Goal: Task Accomplishment & Management: Use online tool/utility

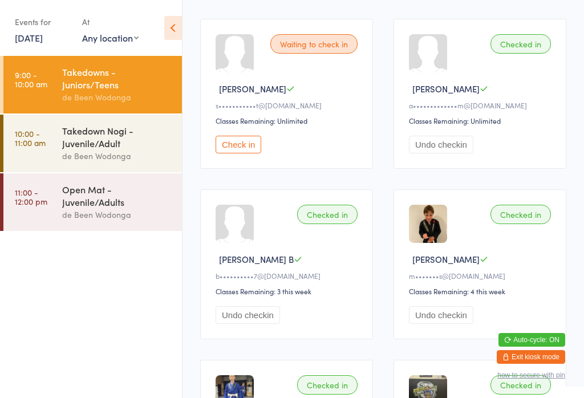
click at [70, 142] on div "Takedown Nogi - Juvenile/Adult" at bounding box center [117, 136] width 110 height 25
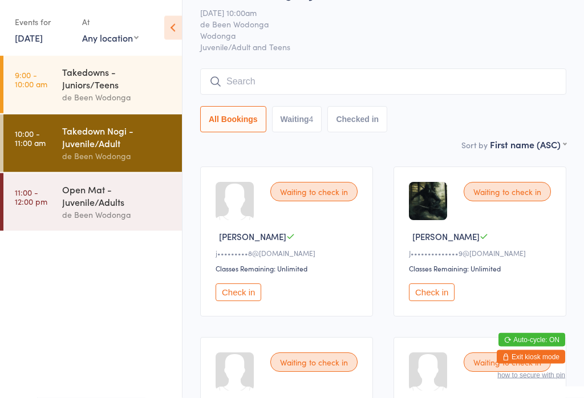
scroll to position [34, 0]
click at [427, 295] on button "Check in" at bounding box center [432, 292] width 46 height 18
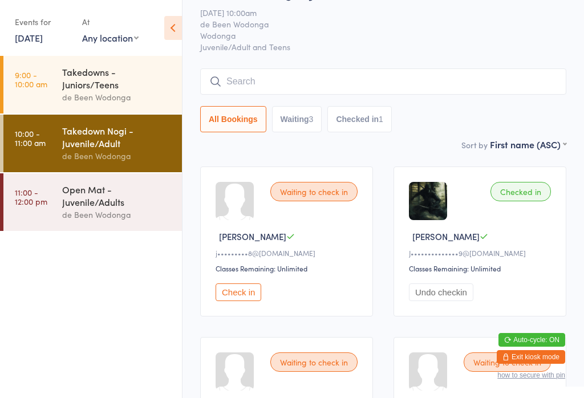
click at [246, 300] on button "Check in" at bounding box center [238, 292] width 46 height 18
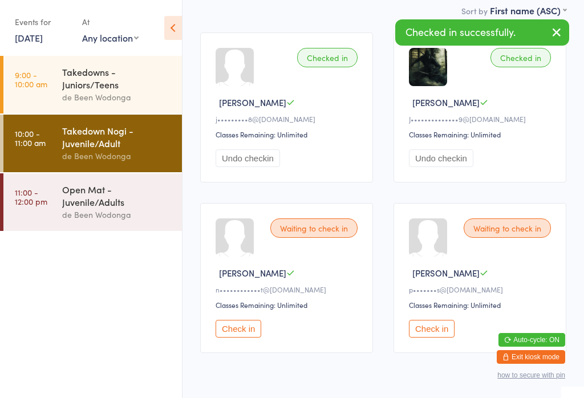
scroll to position [120, 0]
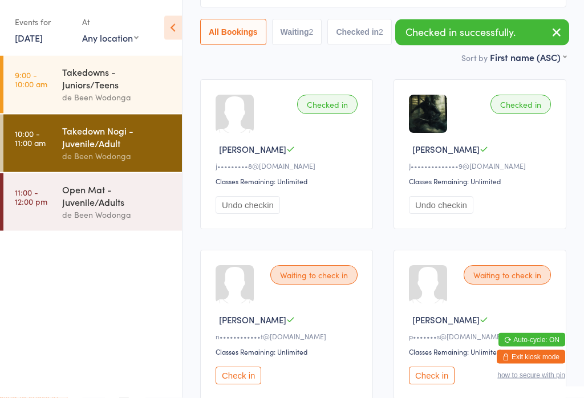
click at [125, 208] on div "Open Mat - Juvenile/Adults" at bounding box center [117, 195] width 110 height 25
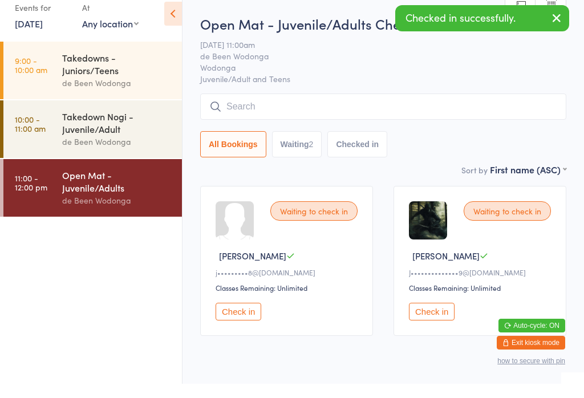
scroll to position [15, 0]
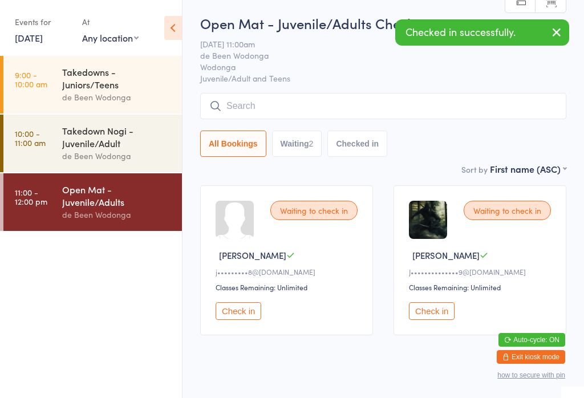
click at [106, 162] on div "de Been Wodonga" at bounding box center [117, 155] width 110 height 13
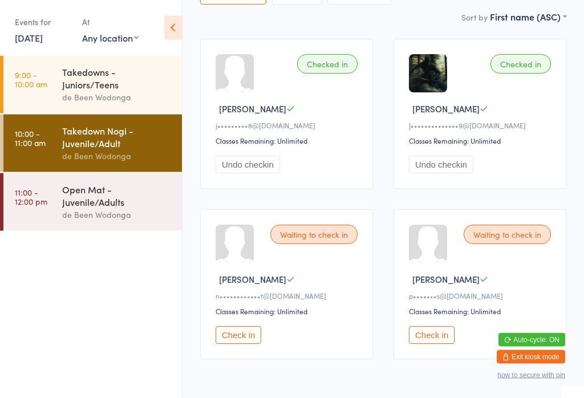
scroll to position [194, 0]
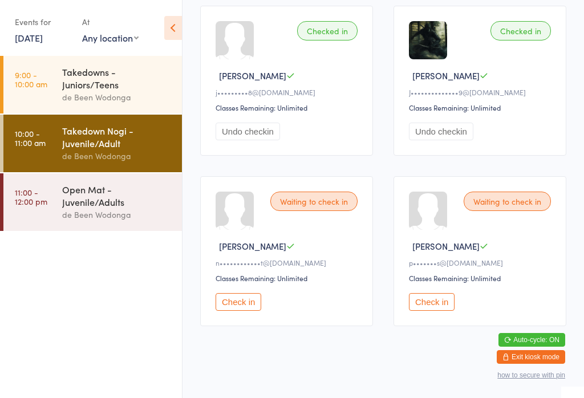
click at [238, 310] on button "Check in" at bounding box center [238, 302] width 46 height 18
click at [108, 208] on div "Open Mat - Juvenile/Adults" at bounding box center [117, 195] width 110 height 25
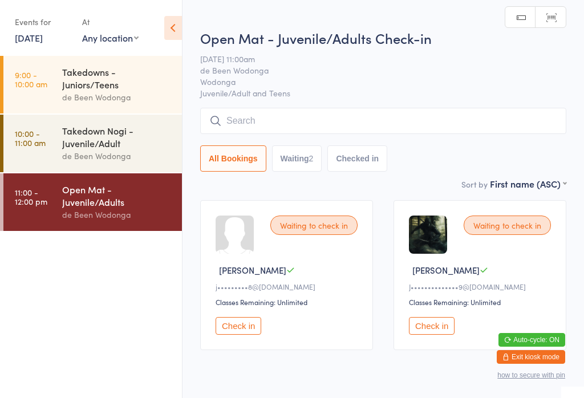
click at [98, 135] on div "Takedown Nogi - Juvenile/Adult" at bounding box center [117, 136] width 110 height 25
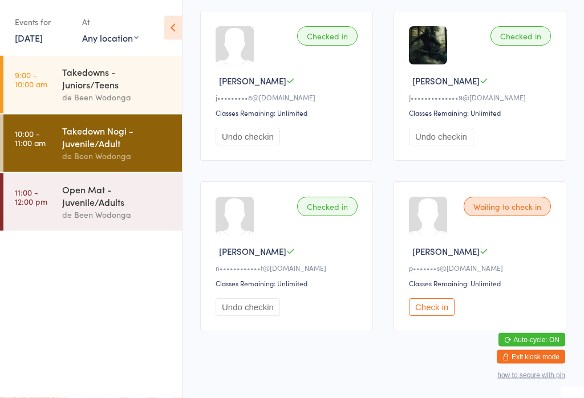
scroll to position [194, 0]
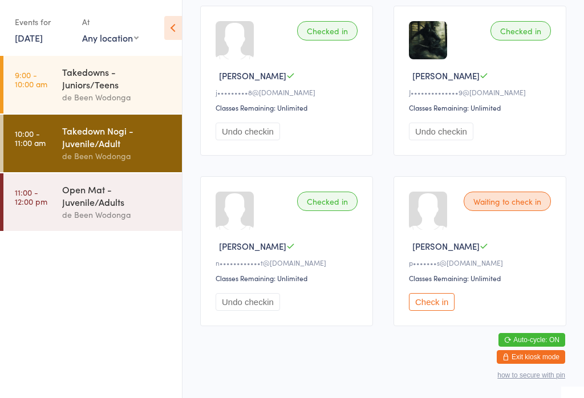
click at [431, 310] on button "Check in" at bounding box center [432, 302] width 46 height 18
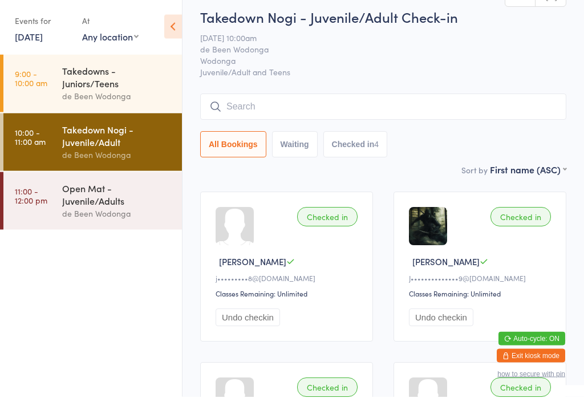
scroll to position [9, 0]
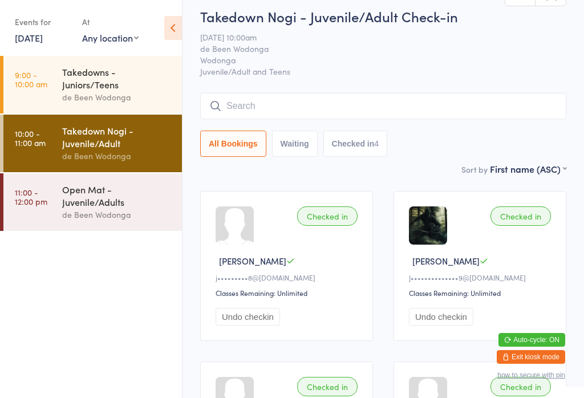
click at [469, 107] on input "search" at bounding box center [383, 106] width 366 height 26
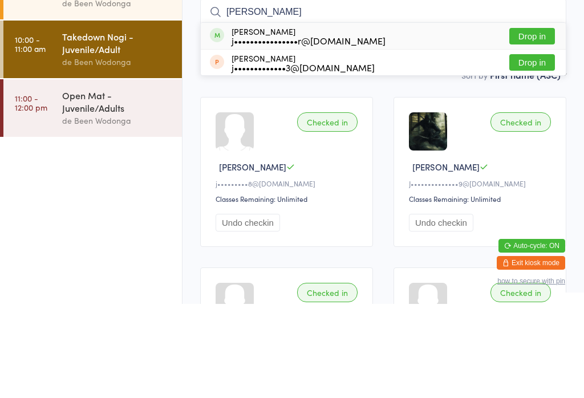
type input "[PERSON_NAME]"
click at [537, 122] on button "Drop in" at bounding box center [532, 130] width 46 height 17
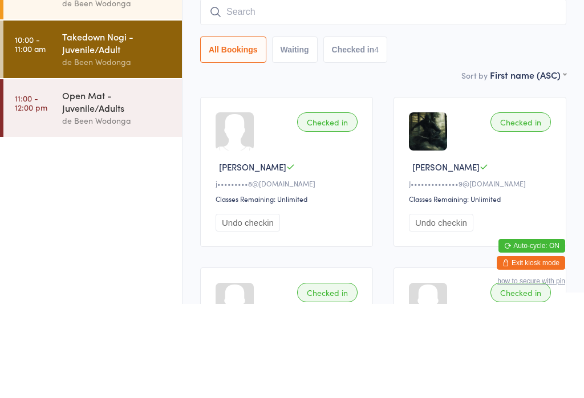
scroll to position [103, 0]
